Goal: Navigation & Orientation: Find specific page/section

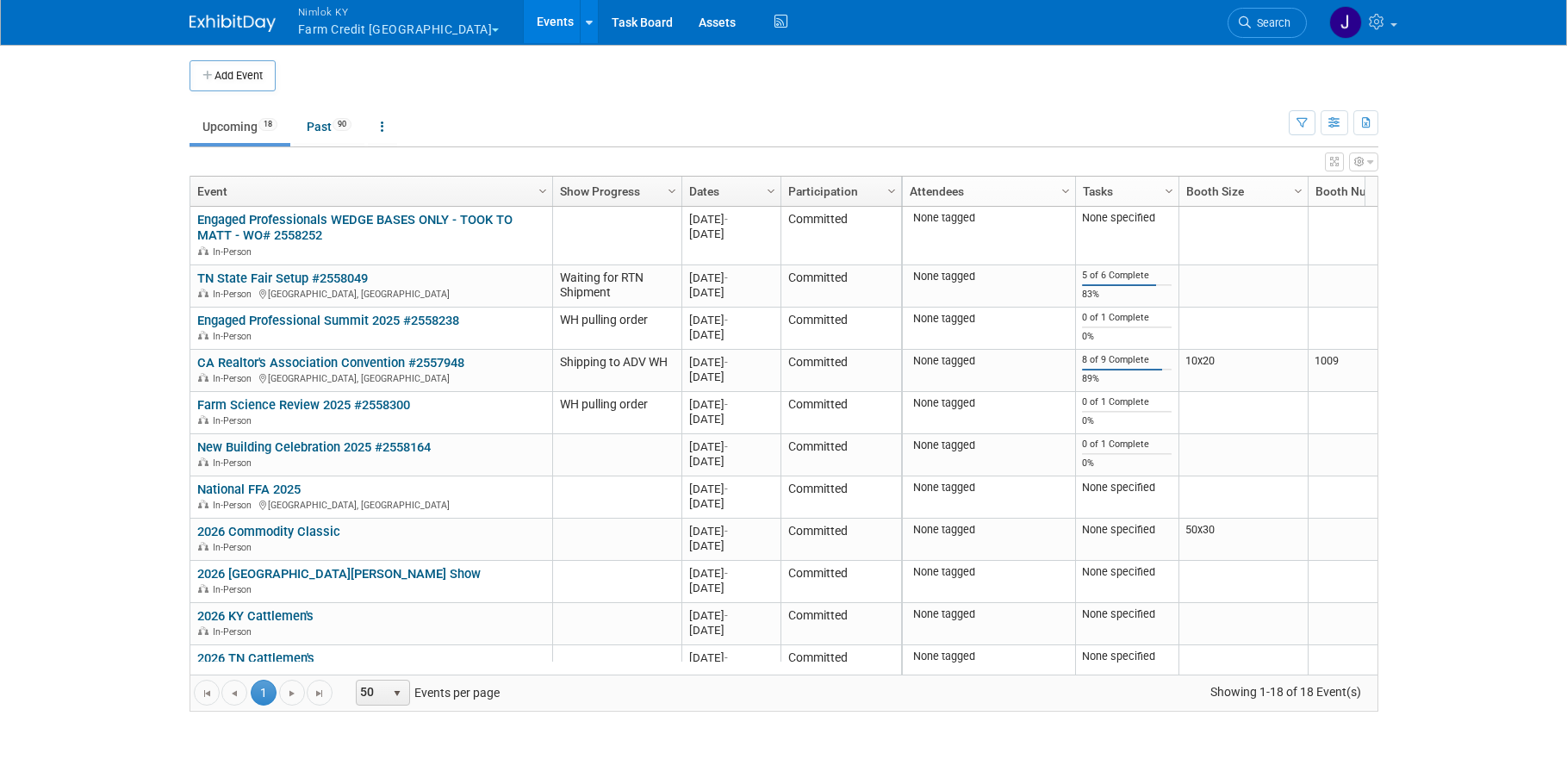
click at [376, 29] on button "Nimlok KY Farm Credit [GEOGRAPHIC_DATA]" at bounding box center [409, 22] width 225 height 45
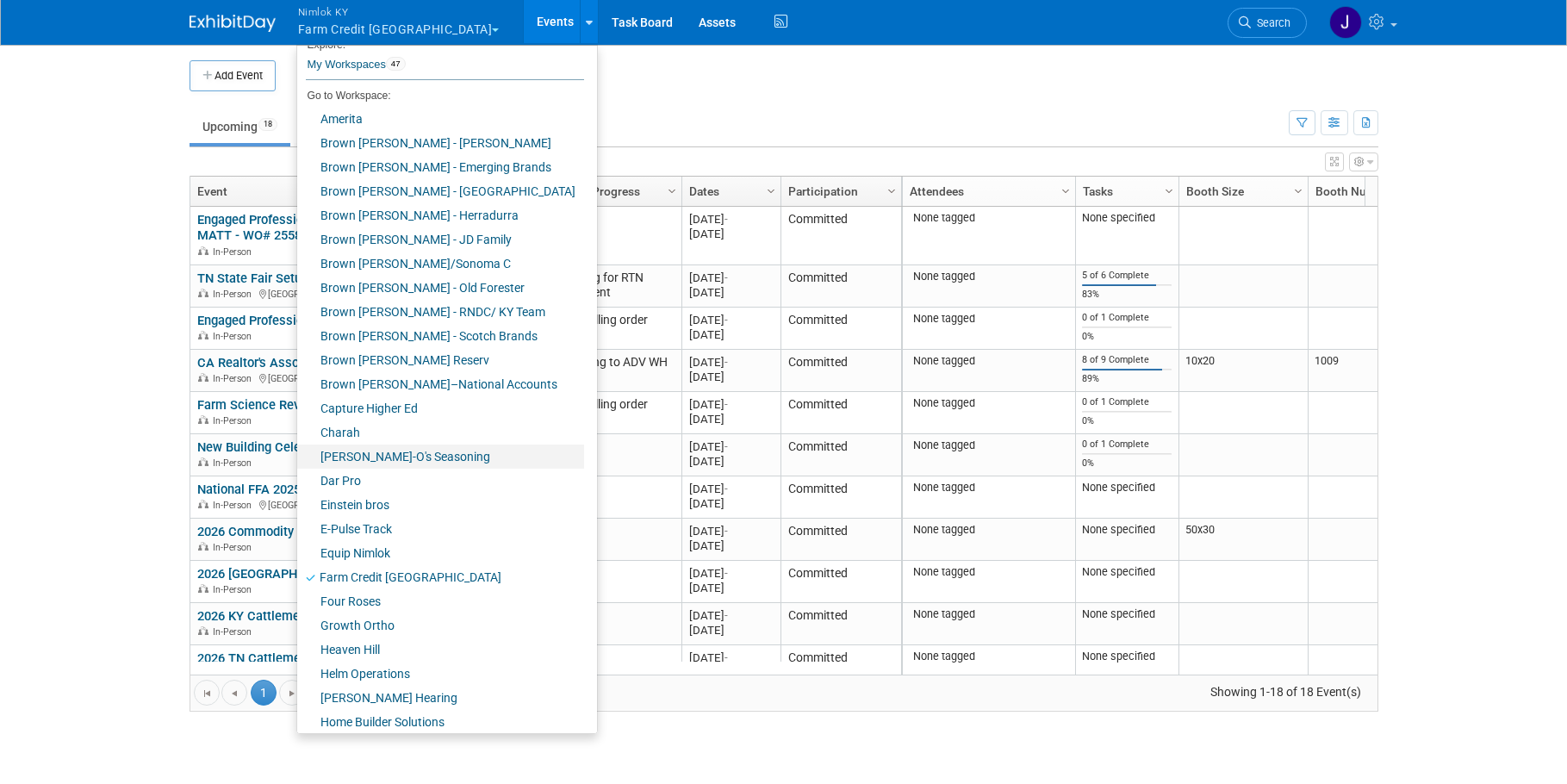
scroll to position [108, 0]
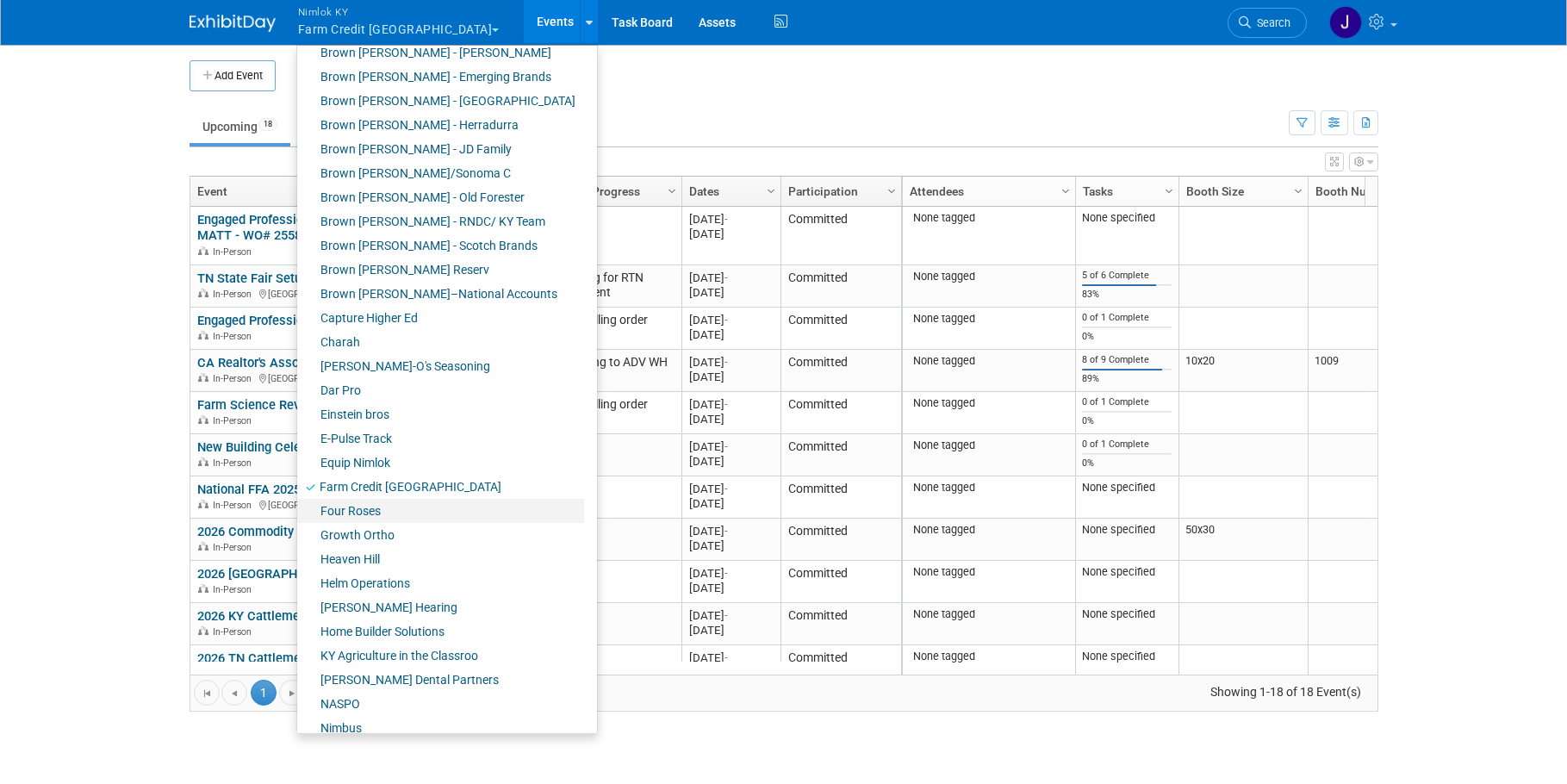
click at [390, 509] on link "Four Roses" at bounding box center [440, 510] width 287 height 24
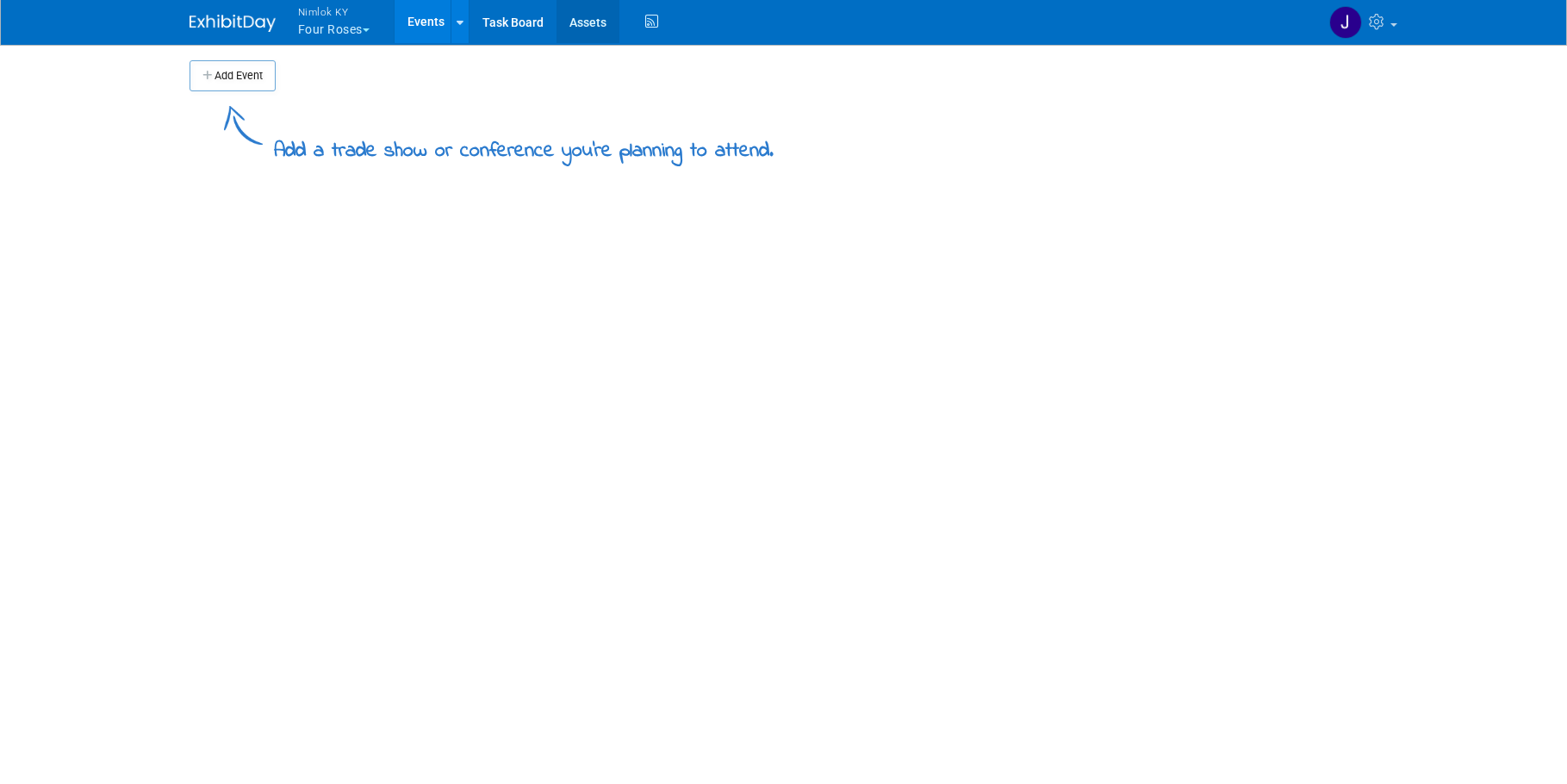
click at [597, 17] on link "Assets" at bounding box center [588, 21] width 63 height 43
